Goal: Information Seeking & Learning: Learn about a topic

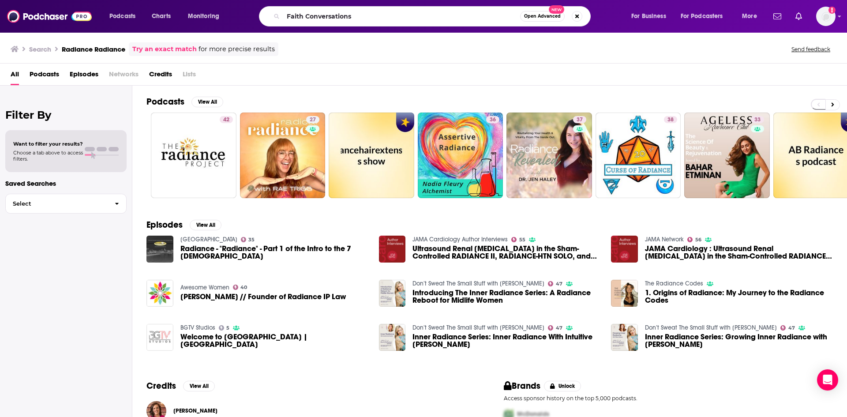
type input "Faith Conversations"
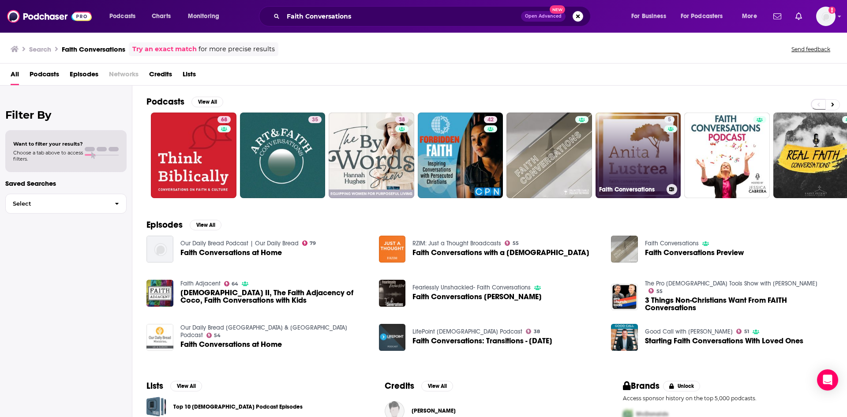
click at [650, 152] on link "5 Faith Conversations" at bounding box center [638, 155] width 86 height 86
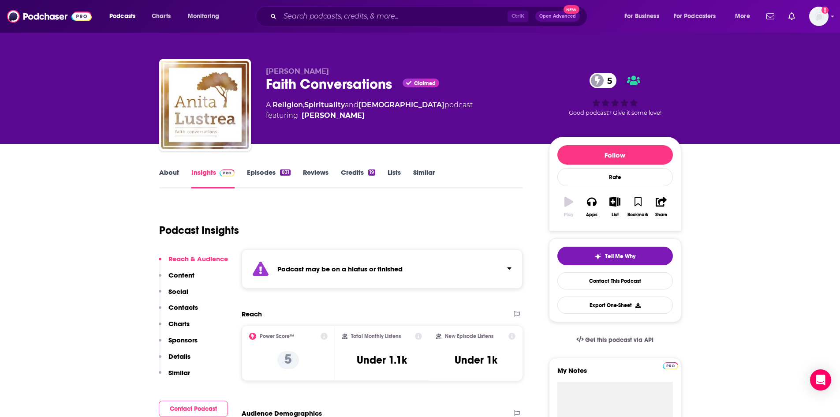
click at [281, 176] on link "Episodes 831" at bounding box center [268, 178] width 43 height 20
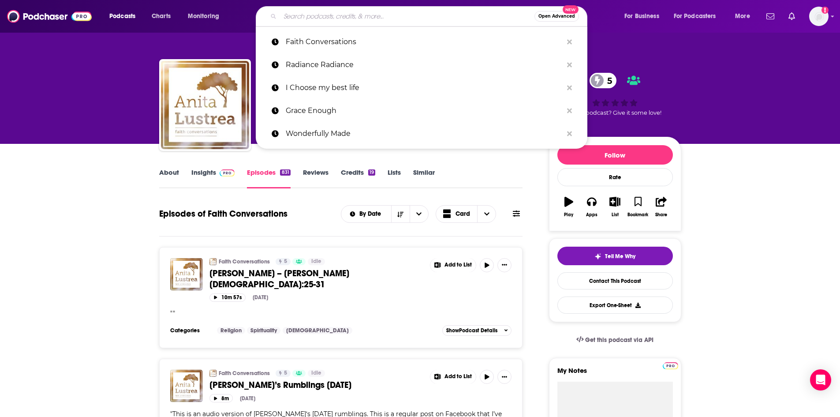
click at [301, 17] on input "Search podcasts, credits, & more..." at bounding box center [407, 16] width 254 height 14
paste input "The Georgene Rice Show"
type input "The Georgene Rice Show"
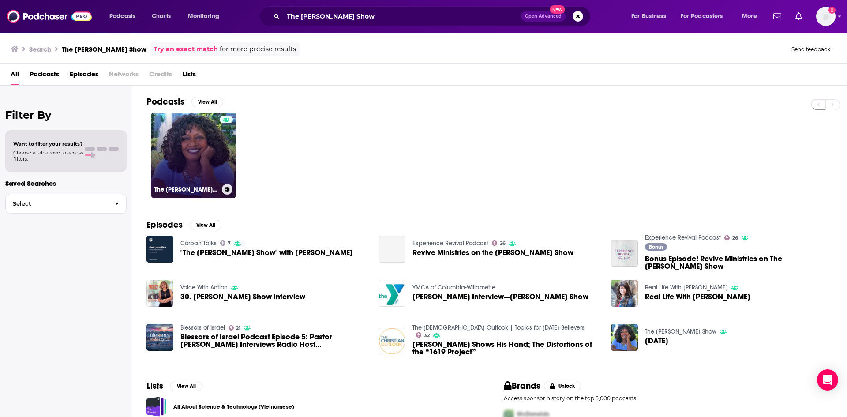
click at [208, 150] on link "The Georgene Rice Show" at bounding box center [194, 155] width 86 height 86
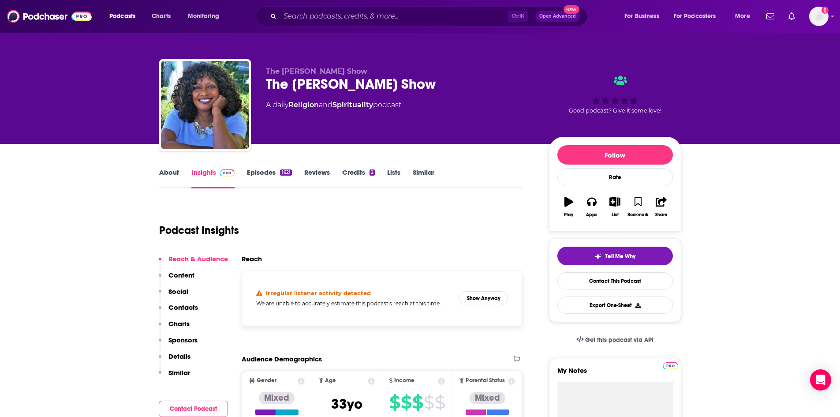
click at [170, 178] on link "About" at bounding box center [169, 178] width 20 height 20
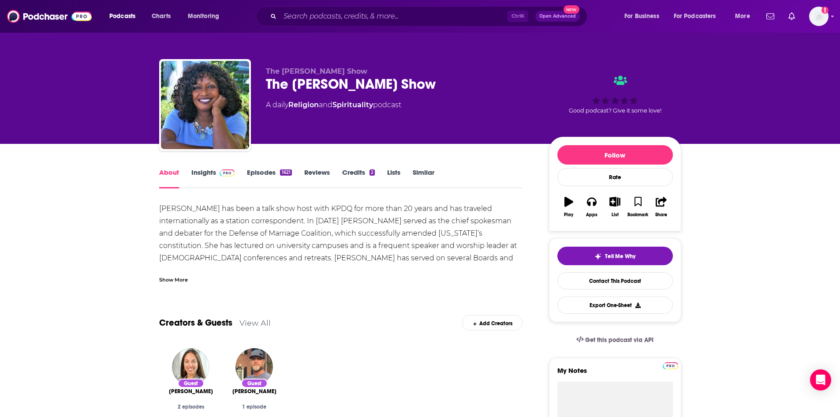
click at [172, 273] on div "Show More" at bounding box center [341, 276] width 364 height 15
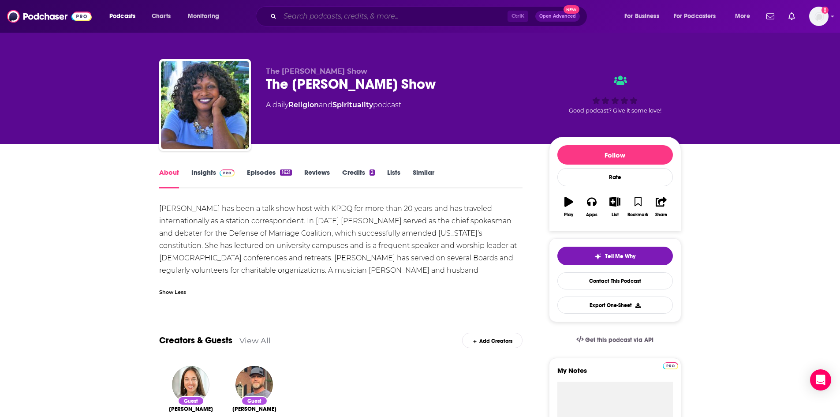
click at [467, 18] on input "Search podcasts, credits, & more..." at bounding box center [394, 16] width 228 height 14
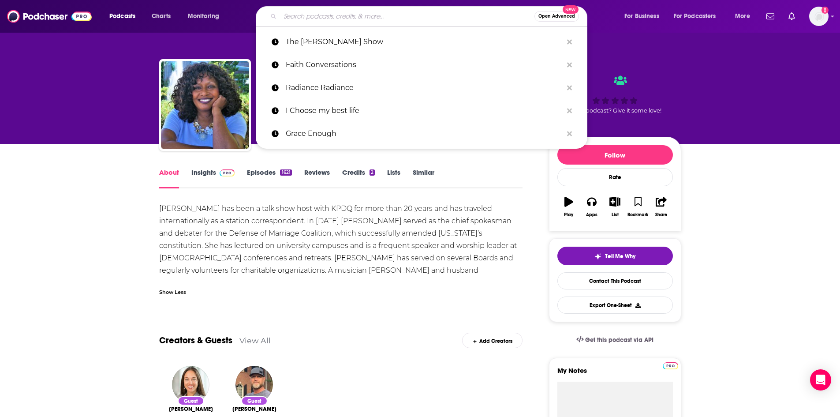
paste input "Going Scared Podcast"
type input "Going Scared Podcast"
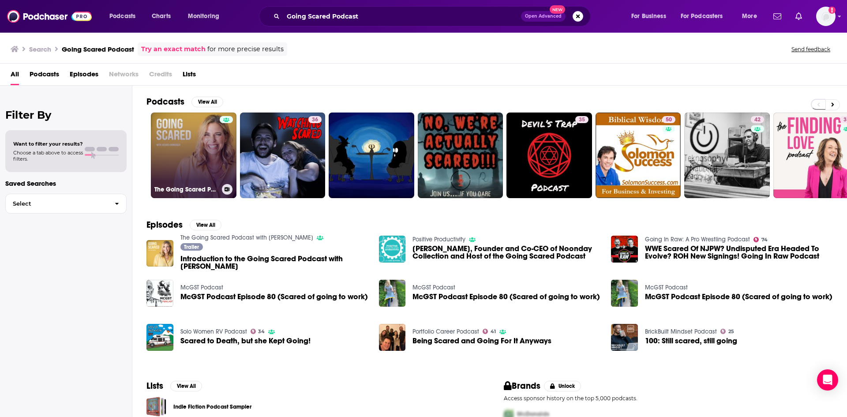
click at [201, 153] on link "The Going Scared Podcast with Jessica Honegger" at bounding box center [194, 155] width 86 height 86
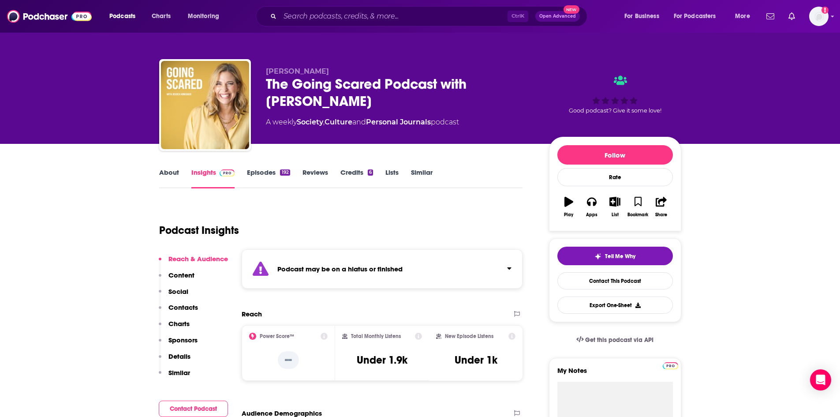
click at [163, 173] on link "About" at bounding box center [169, 178] width 20 height 20
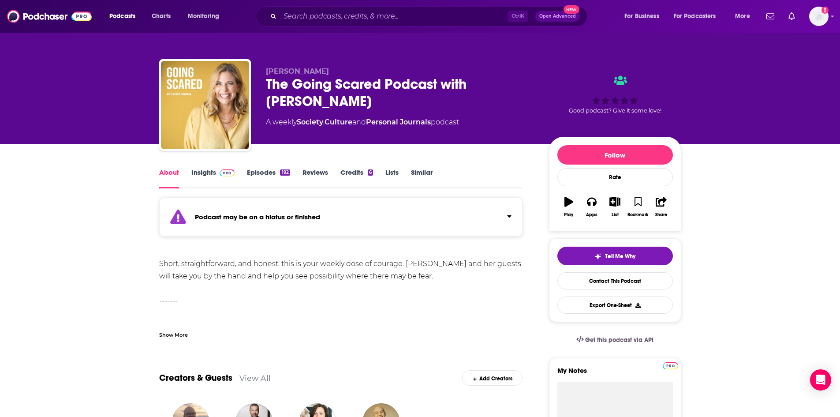
click at [258, 171] on link "Episodes 192" at bounding box center [268, 178] width 43 height 20
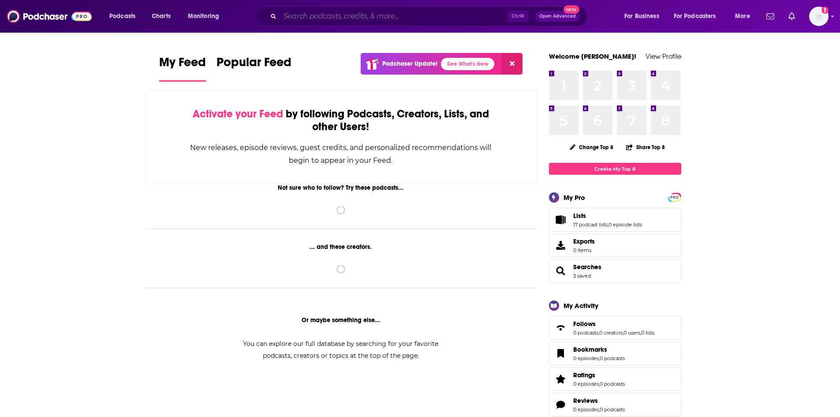
click at [403, 17] on input "Search podcasts, credits, & more..." at bounding box center [394, 16] width 228 height 14
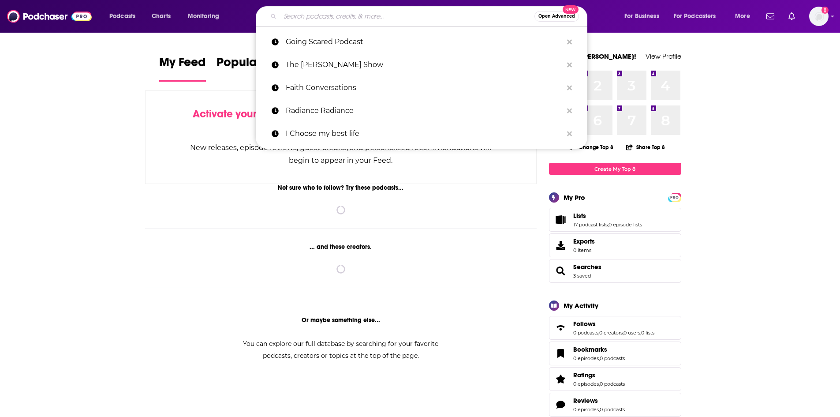
paste input "The [PERSON_NAME] Show"
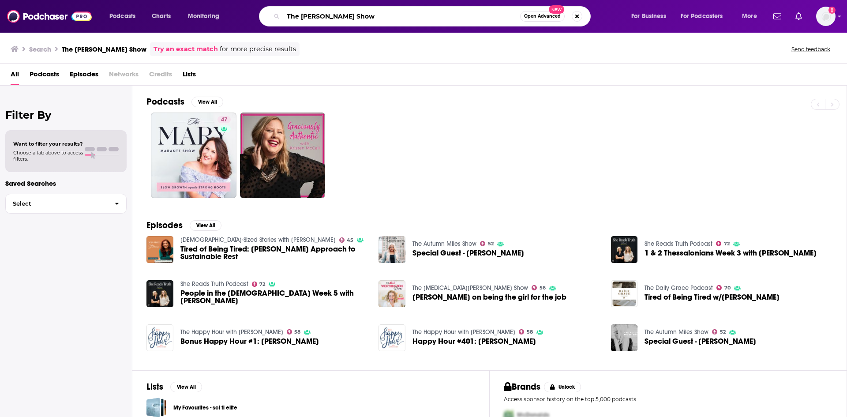
click at [301, 15] on input "The [PERSON_NAME] Show" at bounding box center [401, 16] width 237 height 14
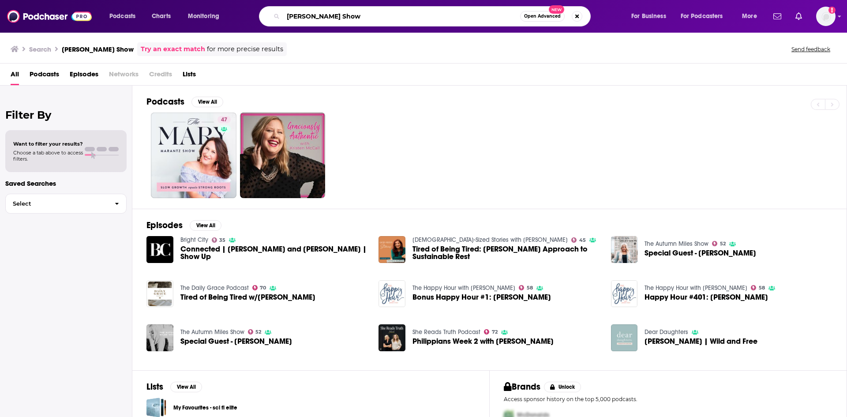
drag, startPoint x: 353, startPoint y: 21, endPoint x: 330, endPoint y: 26, distance: 23.3
click at [330, 26] on div "Jess Connolly Show Open Advanced New" at bounding box center [425, 16] width 332 height 20
type input "[PERSON_NAME]"
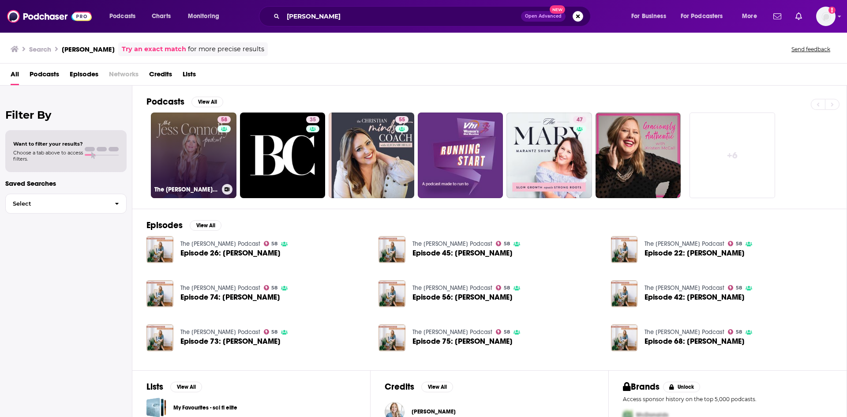
click at [187, 159] on link "58 The Jess Connolly Podcast" at bounding box center [194, 155] width 86 height 86
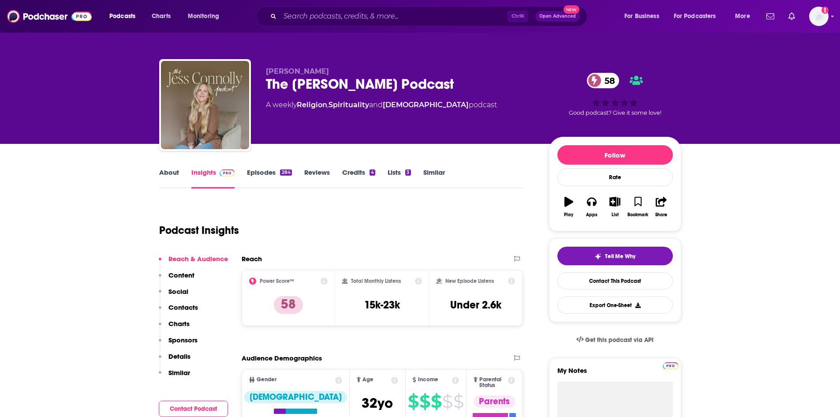
click at [168, 174] on link "About" at bounding box center [169, 178] width 20 height 20
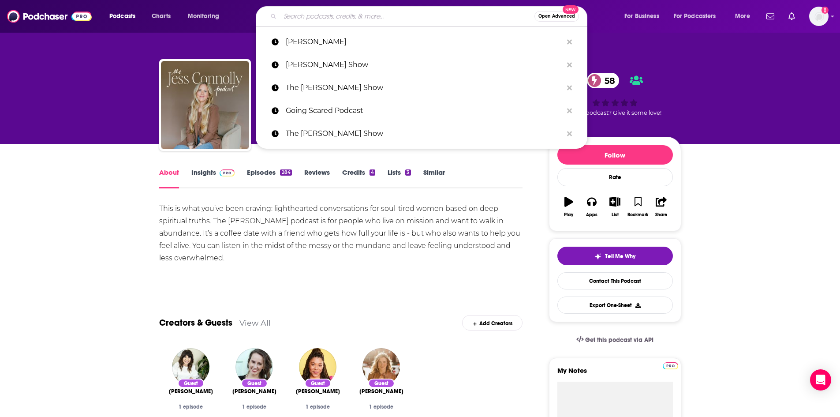
click at [352, 17] on input "Search podcasts, credits, & more..." at bounding box center [407, 16] width 254 height 14
paste input "The Joy Millionaire Podcast"
type input "The Joy Millionaire Podcast"
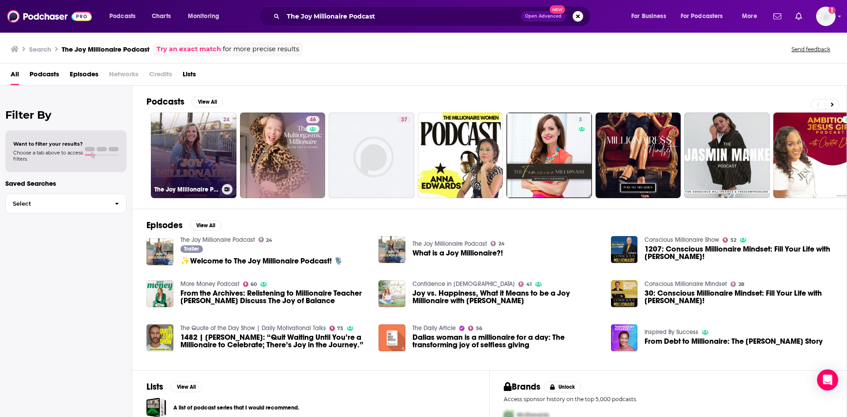
click at [209, 160] on link "24 The Joy Millionaire Podcast" at bounding box center [194, 155] width 86 height 86
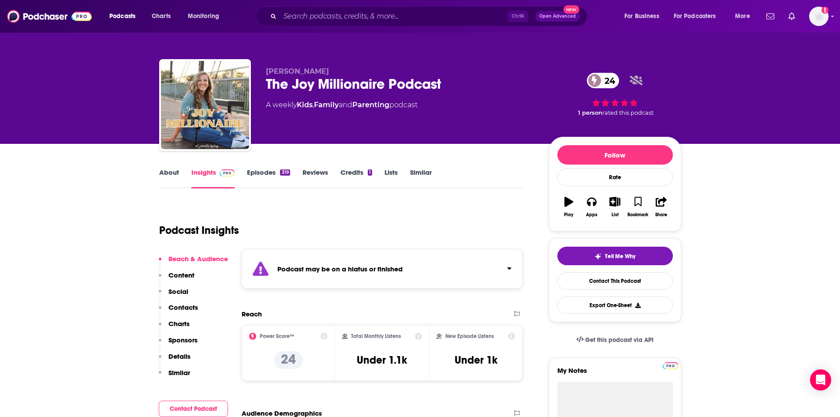
click at [171, 174] on link "About" at bounding box center [169, 178] width 20 height 20
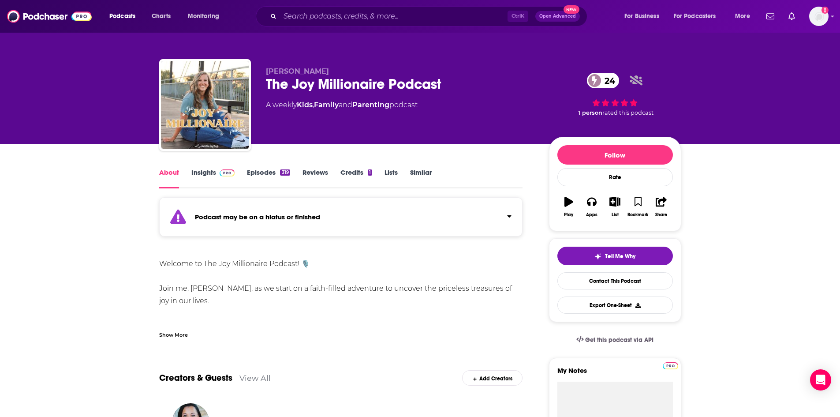
click at [172, 333] on div "Show More" at bounding box center [173, 334] width 29 height 8
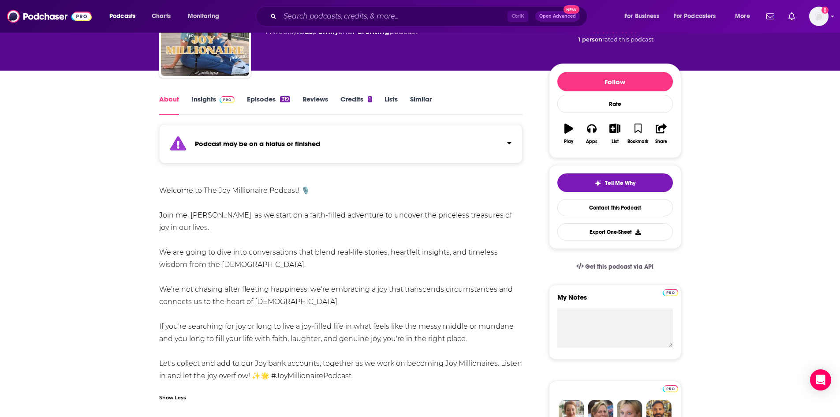
scroll to position [88, 0]
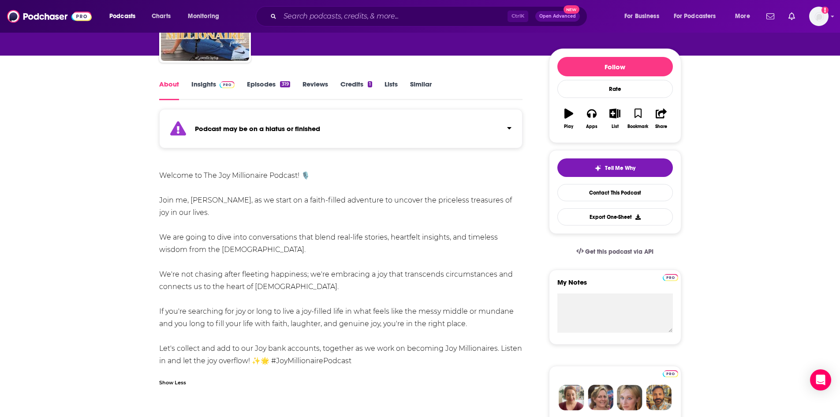
click at [272, 84] on link "Episodes 319" at bounding box center [268, 90] width 43 height 20
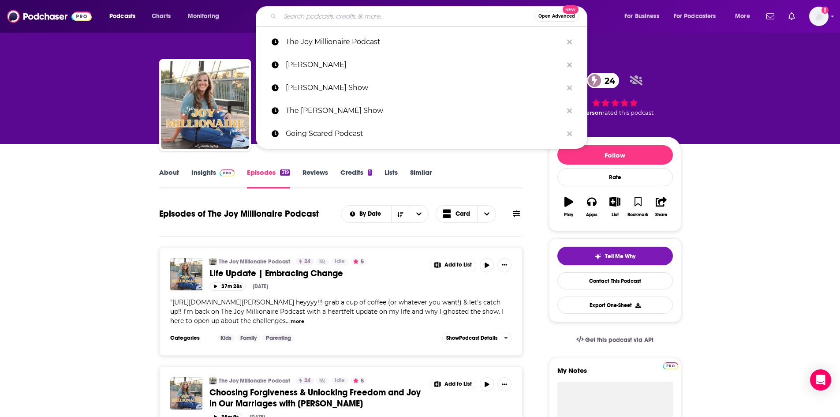
click at [437, 18] on input "Search podcasts, credits, & more..." at bounding box center [407, 16] width 254 height 14
paste input "Words to Live By"
type input "Words to Live By"
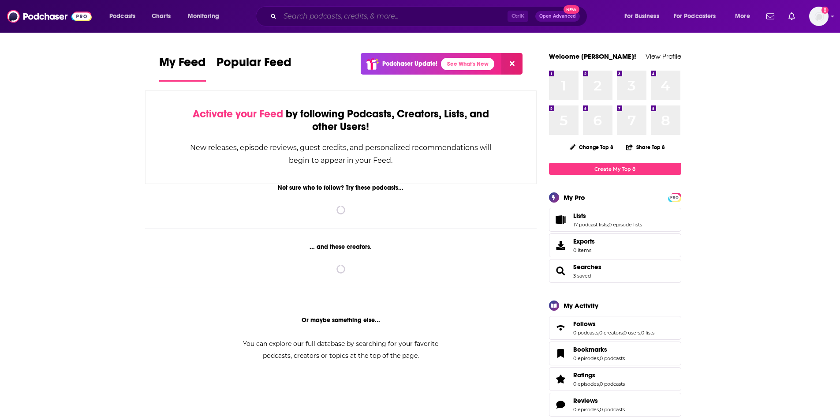
click at [367, 16] on input "Search podcasts, credits, & more..." at bounding box center [394, 16] width 228 height 14
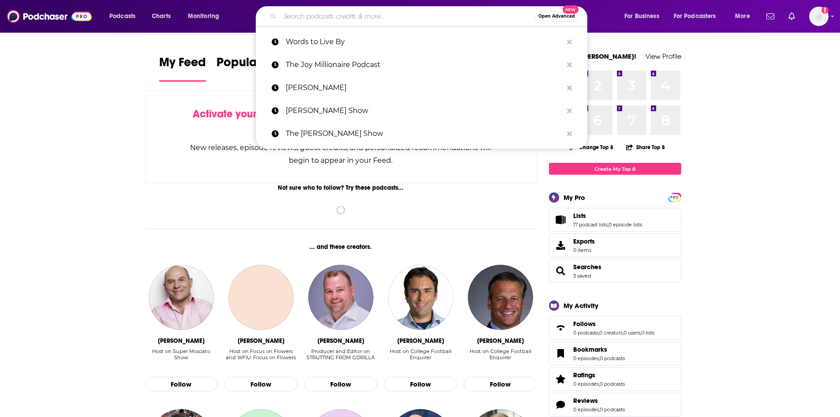
paste input "Worthy Podcast"
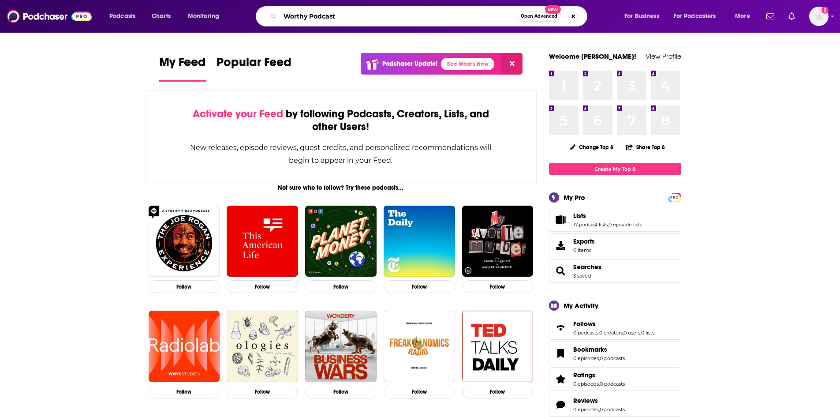
type input "Worthy Podcast"
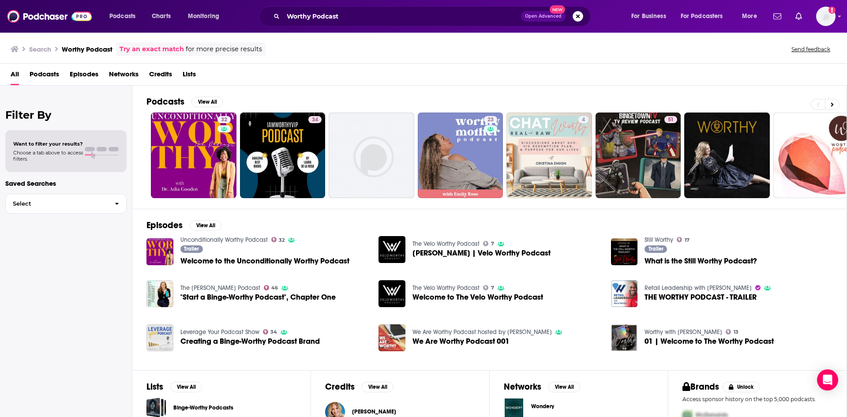
click at [577, 14] on button "Search podcasts, credits, & more..." at bounding box center [577, 16] width 11 height 11
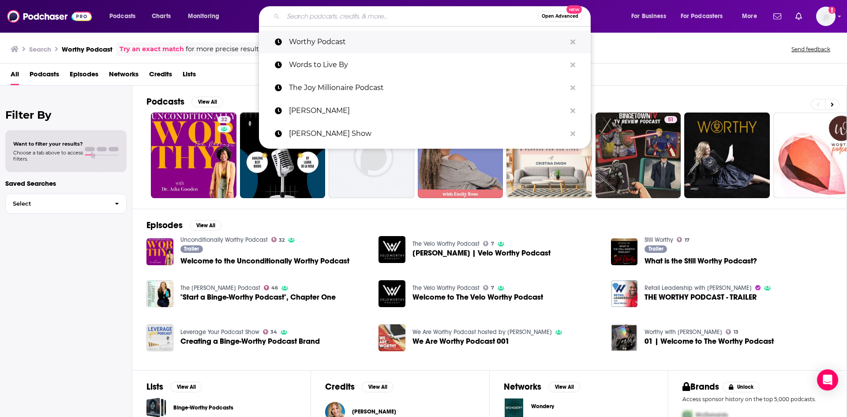
paste input "[PERSON_NAME]"
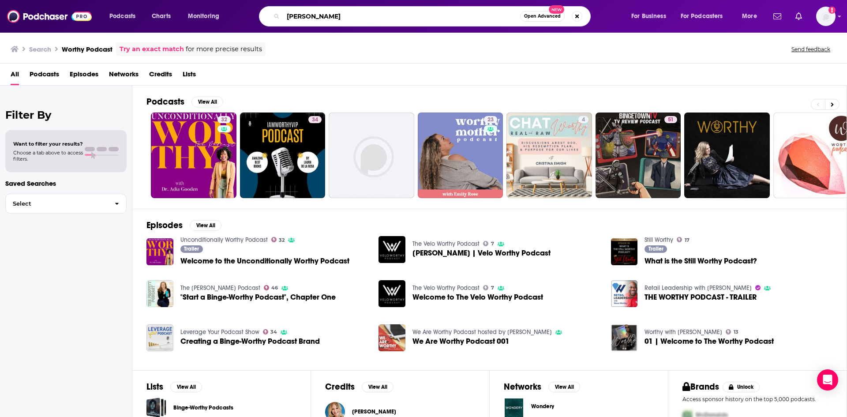
type input "[PERSON_NAME]"
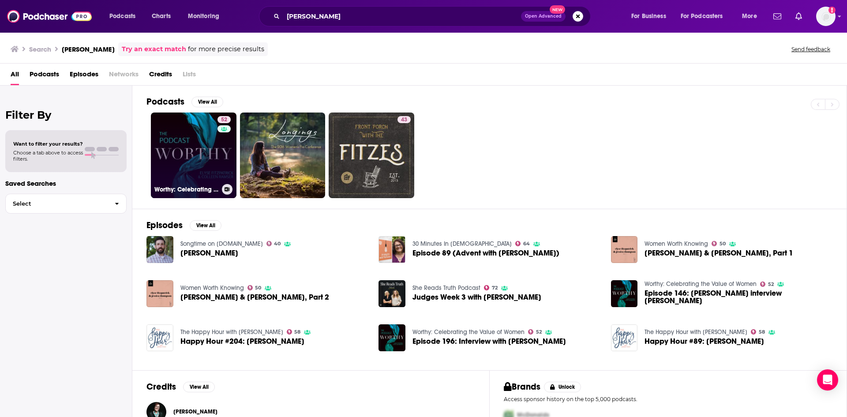
click at [215, 149] on link "52 Worthy: Celebrating the Value of Women" at bounding box center [194, 155] width 86 height 86
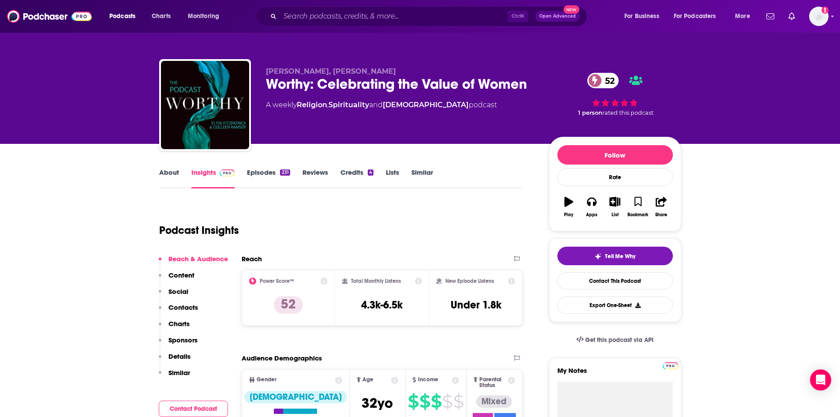
click at [267, 172] on link "Episodes 231" at bounding box center [268, 178] width 43 height 20
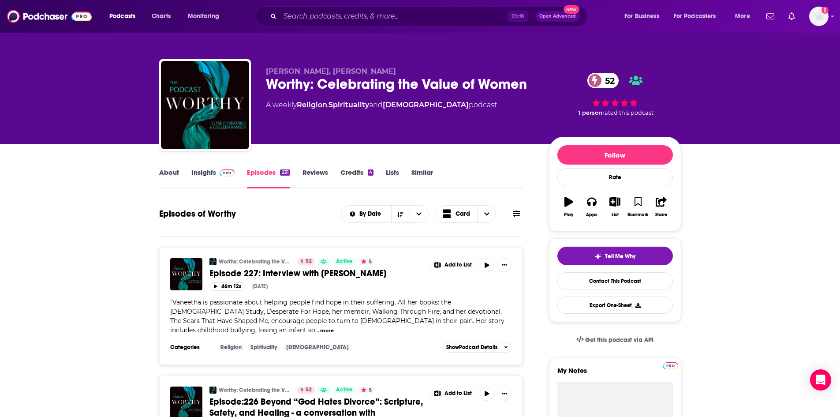
click at [171, 172] on link "About" at bounding box center [169, 178] width 20 height 20
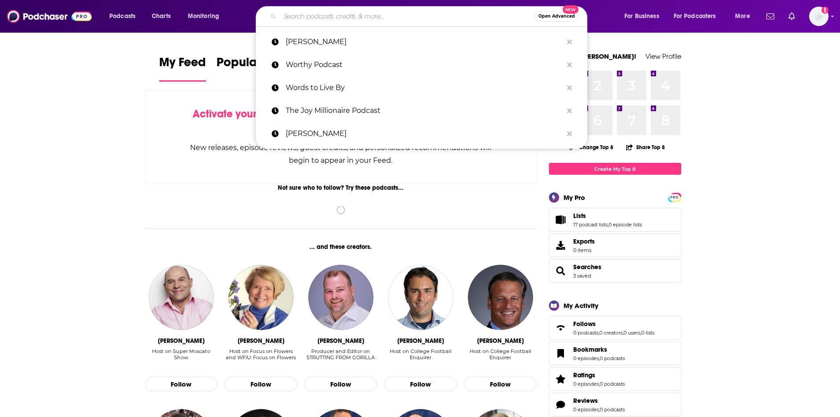
click at [401, 19] on input "Search podcasts, credits, & more..." at bounding box center [407, 16] width 254 height 14
paste input "Your Purpose is Calling"
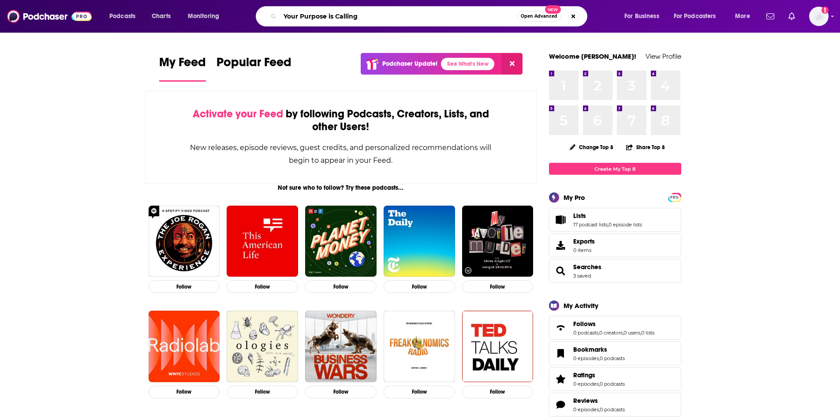
type input "Your Purpose is Calling"
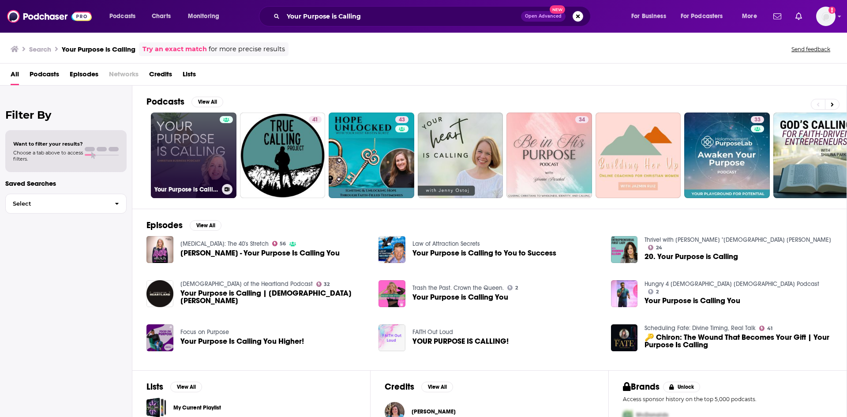
click at [201, 152] on link "Your Purpose is Calling - Christian Business Podcast" at bounding box center [194, 155] width 86 height 86
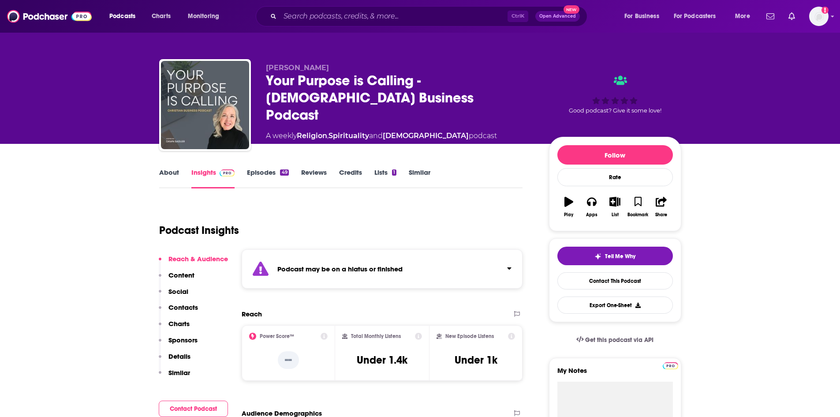
click at [164, 172] on link "About" at bounding box center [169, 178] width 20 height 20
